Goal: Task Accomplishment & Management: Complete application form

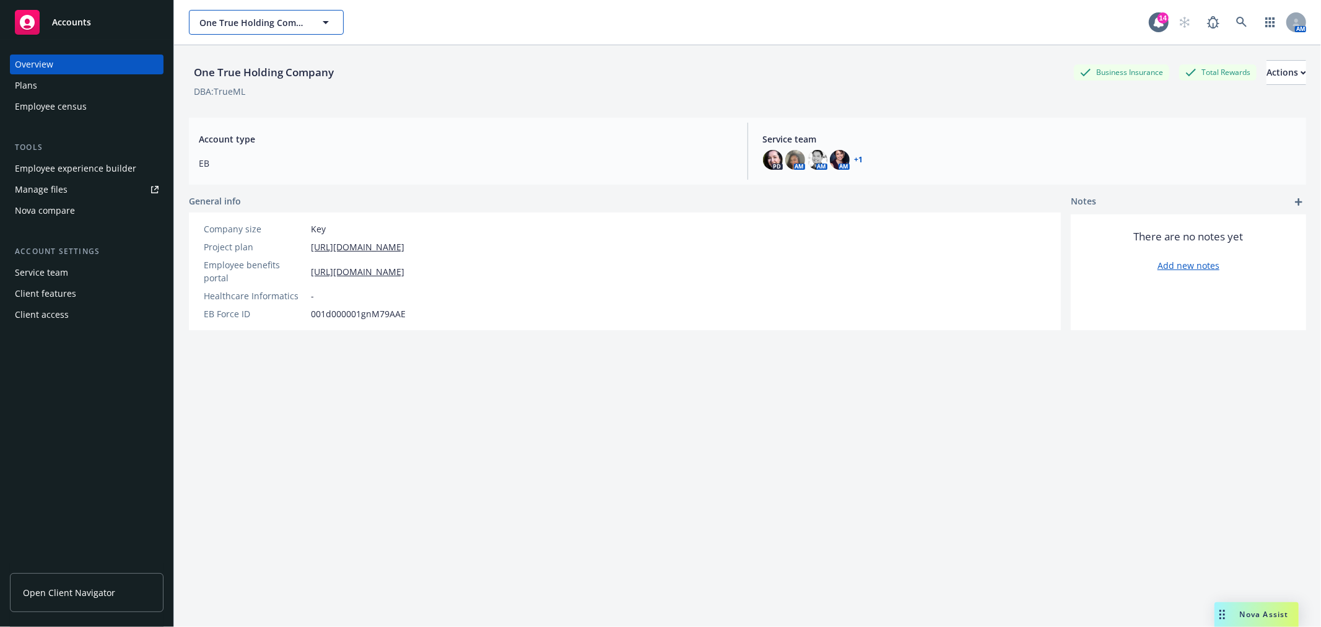
click at [323, 20] on icon "button" at bounding box center [325, 22] width 15 height 15
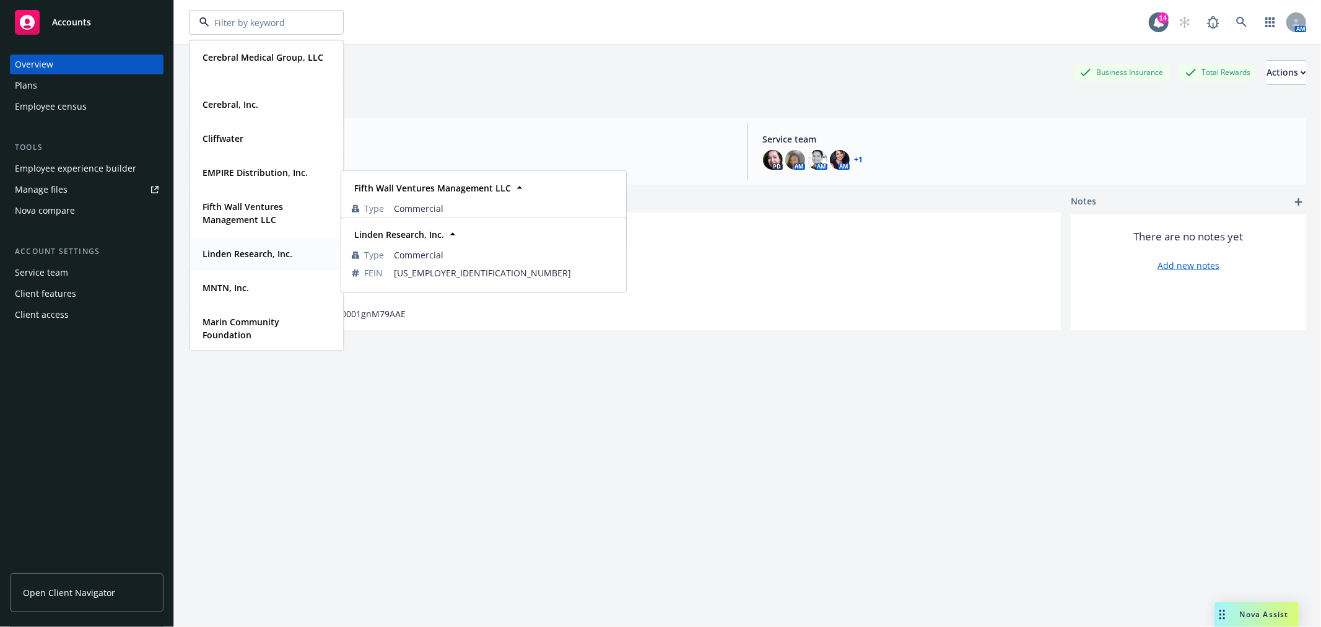
click at [251, 251] on strong "Linden Research, Inc." at bounding box center [248, 254] width 90 height 12
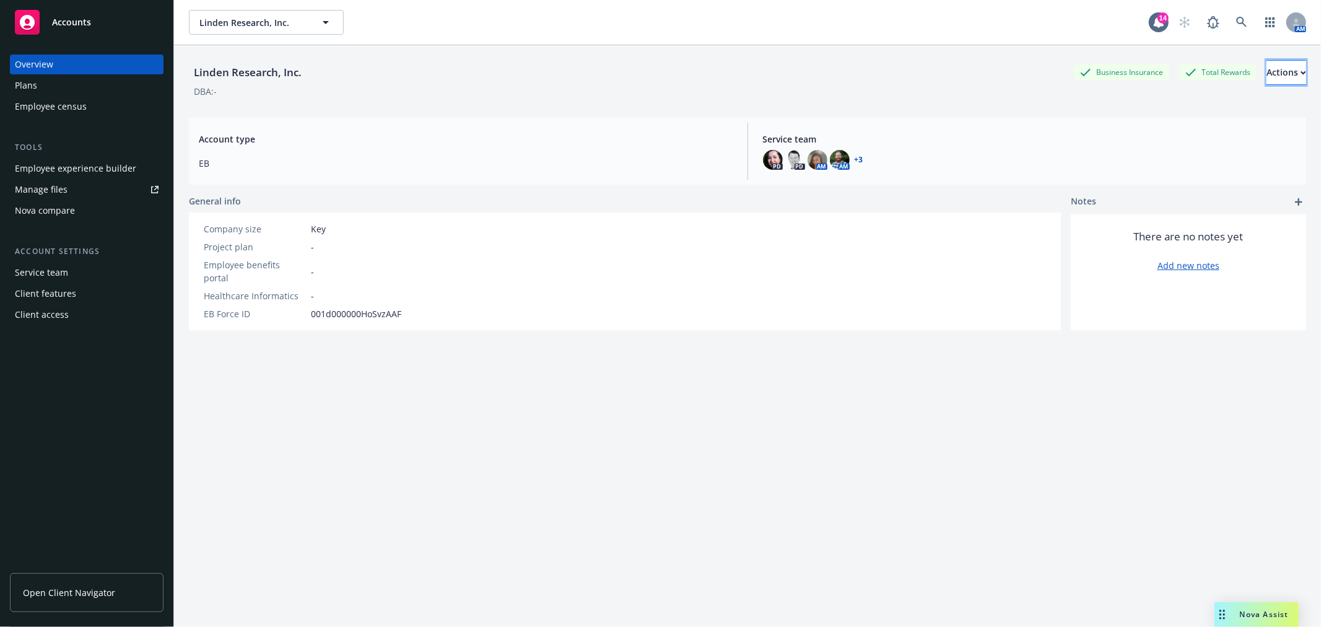
click at [1279, 69] on button "Actions" at bounding box center [1287, 72] width 40 height 25
click at [511, 114] on div "Linden Research, Inc. Business Insurance Total Rewards Actions Edit account sum…" at bounding box center [747, 351] width 1117 height 612
click at [32, 308] on div "Client access" at bounding box center [42, 315] width 54 height 20
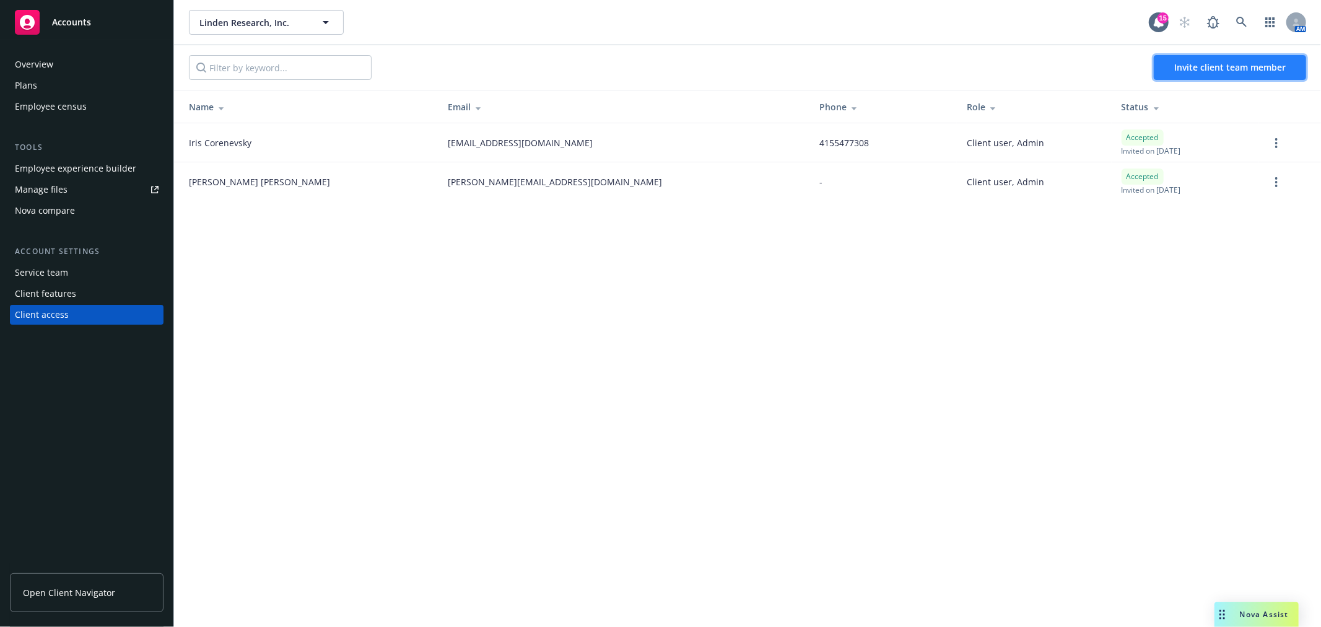
click at [1239, 66] on span "Invite client team member" at bounding box center [1229, 67] width 111 height 12
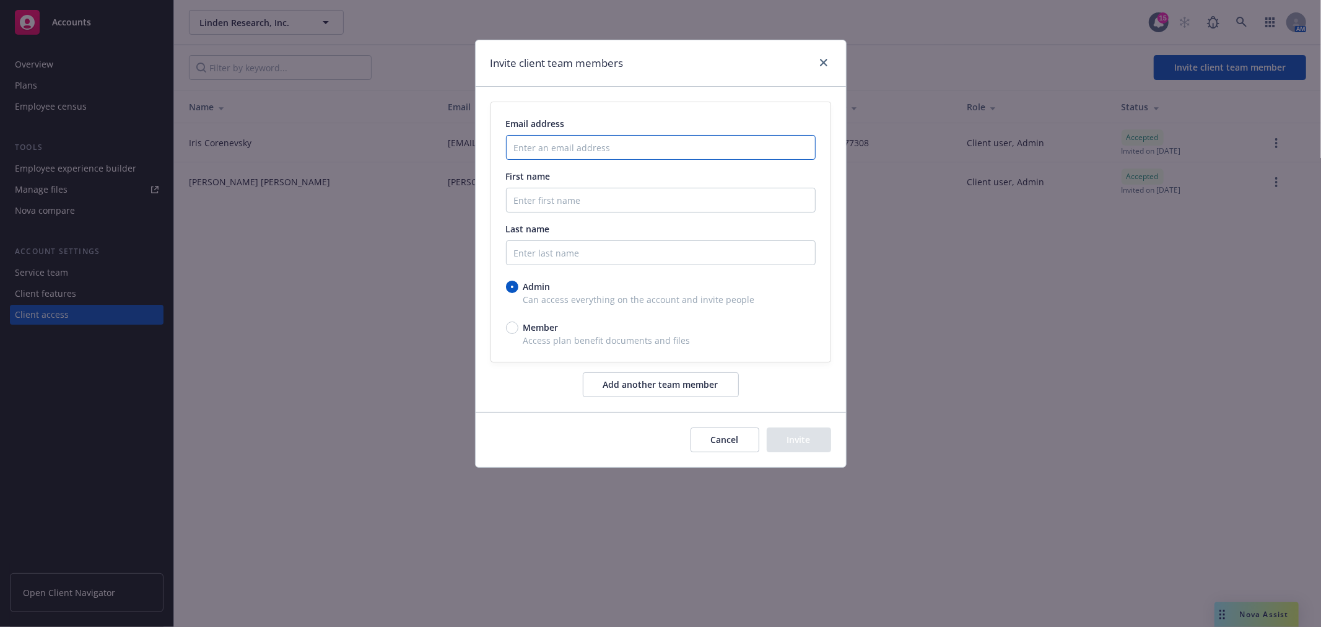
click at [601, 147] on input "Enter an email address" at bounding box center [661, 147] width 310 height 25
paste input "[EMAIL_ADDRESS][DOMAIN_NAME]"
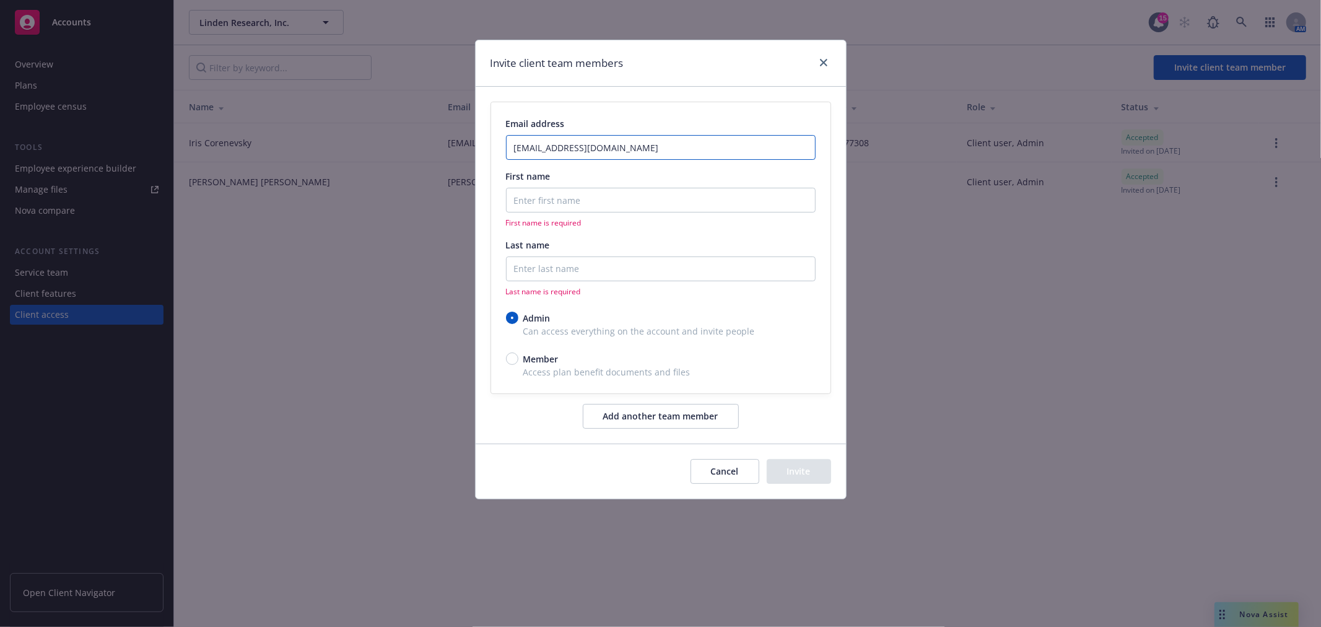
type input "[EMAIL_ADDRESS][DOMAIN_NAME]"
click at [571, 203] on input "First name" at bounding box center [661, 200] width 310 height 25
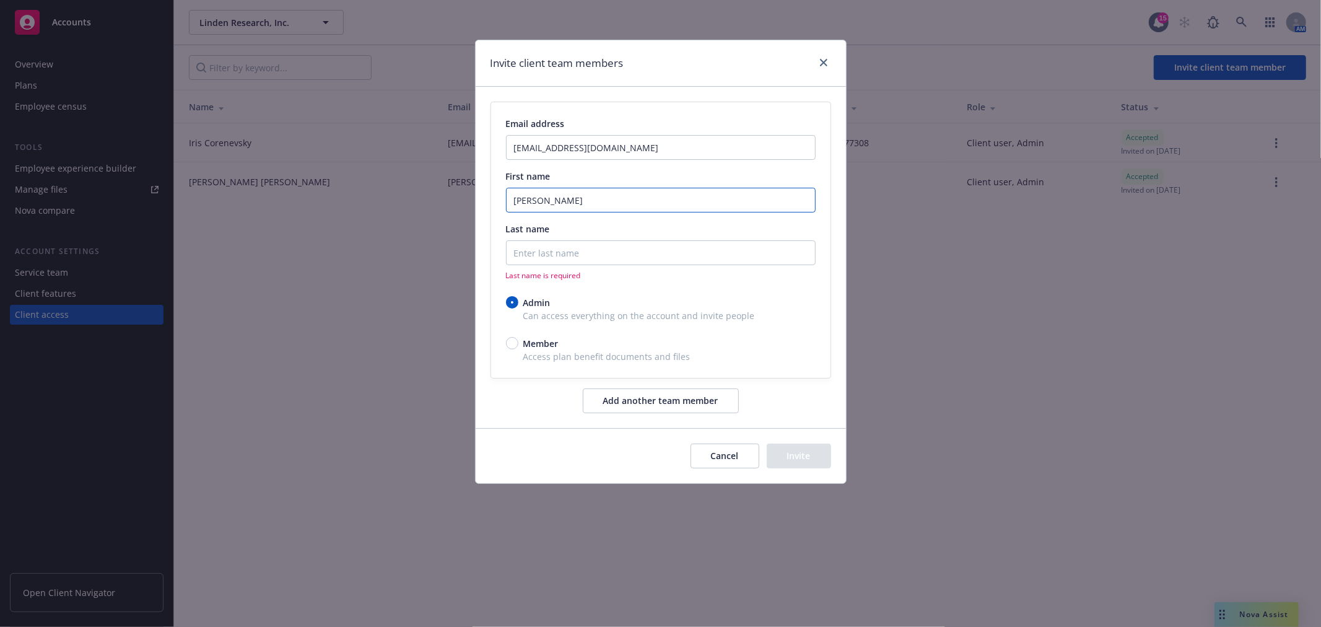
type input "[PERSON_NAME]"
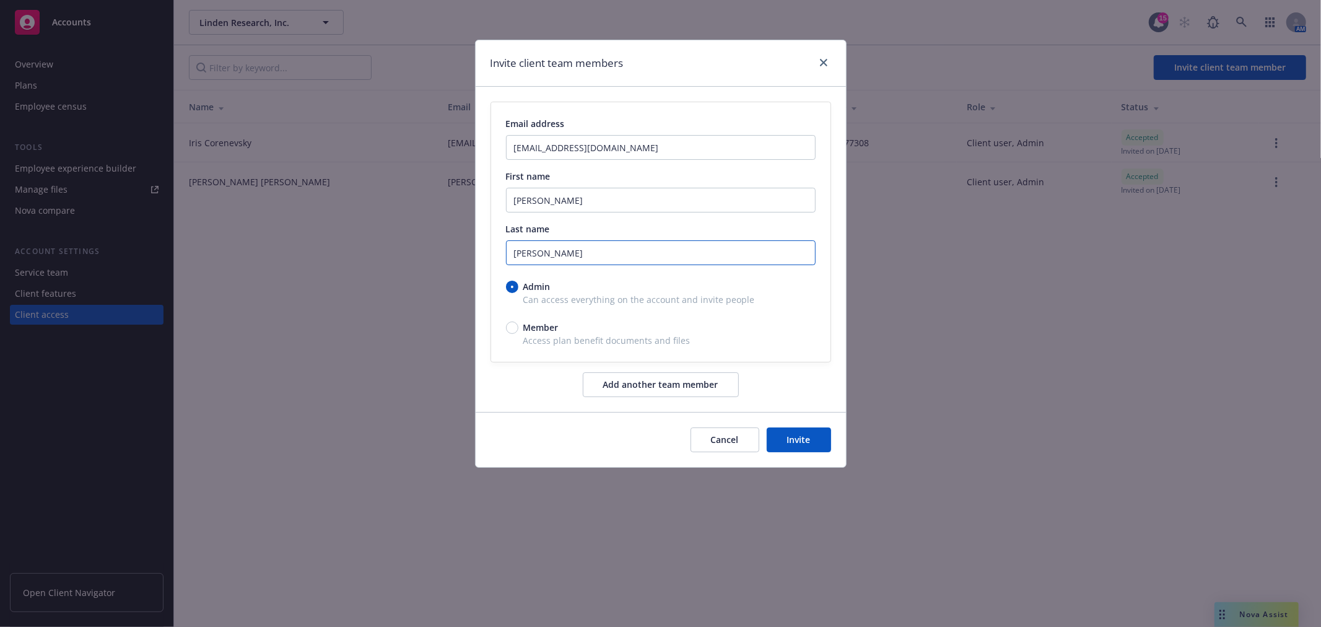
type input "[PERSON_NAME]"
drag, startPoint x: 720, startPoint y: 59, endPoint x: 643, endPoint y: 62, distance: 76.9
click at [643, 62] on div "Invite client team members" at bounding box center [661, 63] width 370 height 46
click at [792, 436] on button "Invite" at bounding box center [799, 439] width 64 height 25
